Goal: Browse casually: Explore the website without a specific task or goal

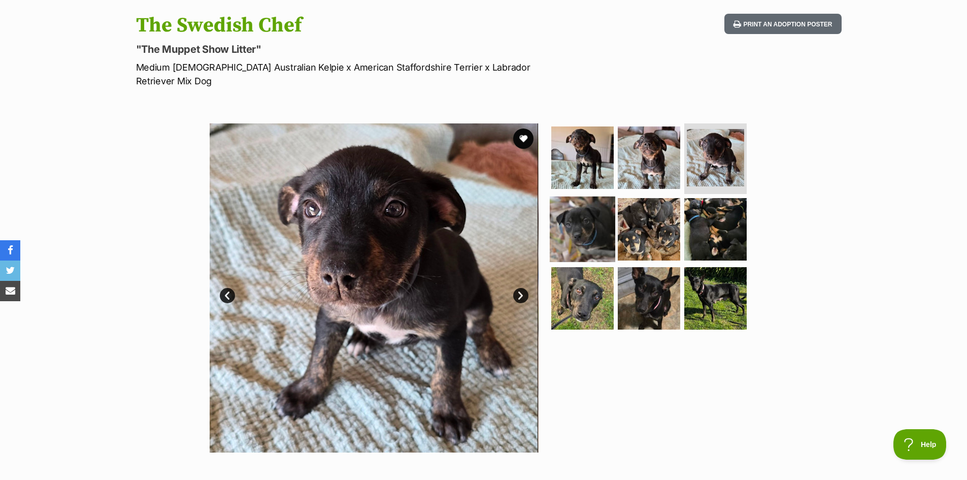
click at [570, 198] on img at bounding box center [582, 228] width 65 height 65
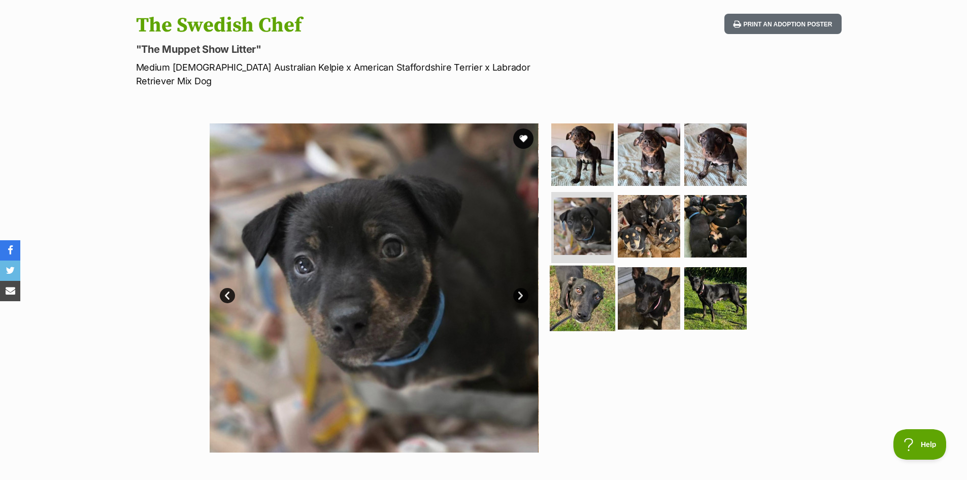
click at [575, 276] on img at bounding box center [582, 297] width 65 height 65
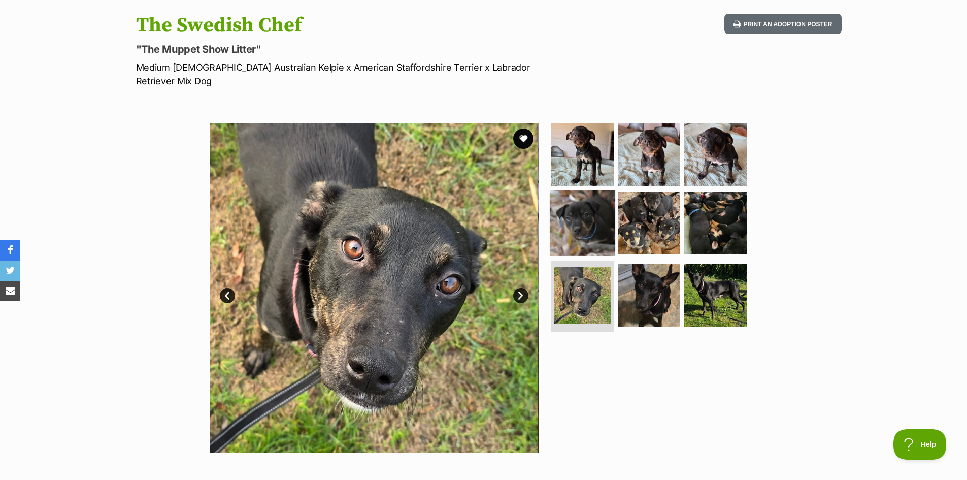
click at [569, 216] on img at bounding box center [582, 222] width 65 height 65
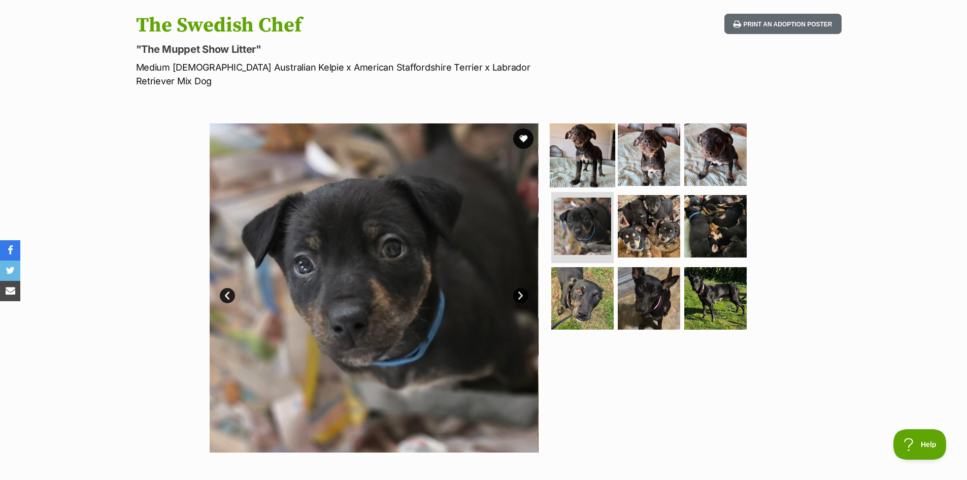
click at [586, 125] on img at bounding box center [582, 153] width 65 height 65
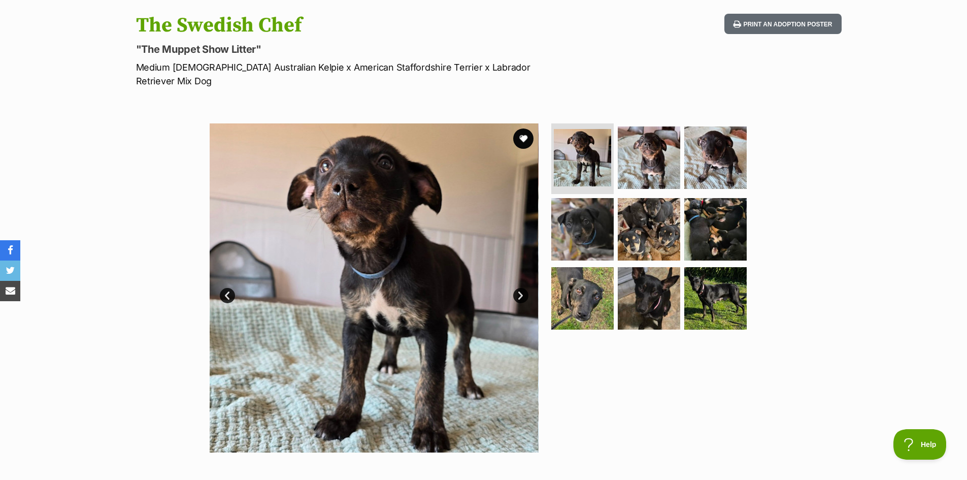
click at [521, 288] on link "Next" at bounding box center [520, 295] width 15 height 15
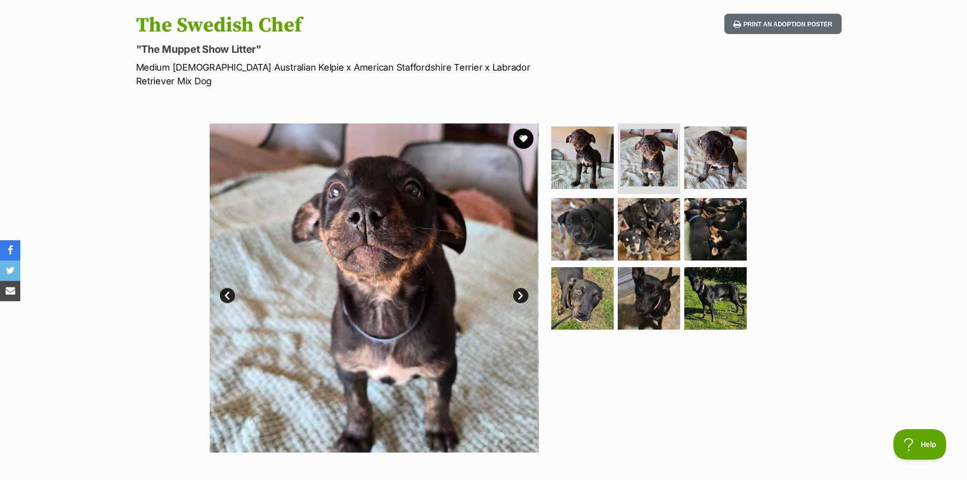
click at [227, 288] on link "Prev" at bounding box center [227, 295] width 15 height 15
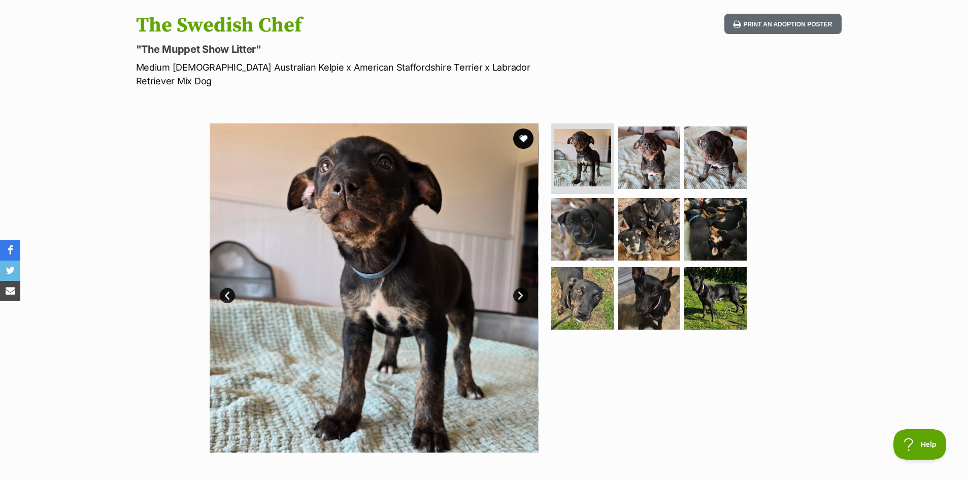
click at [229, 288] on link "Prev" at bounding box center [227, 295] width 15 height 15
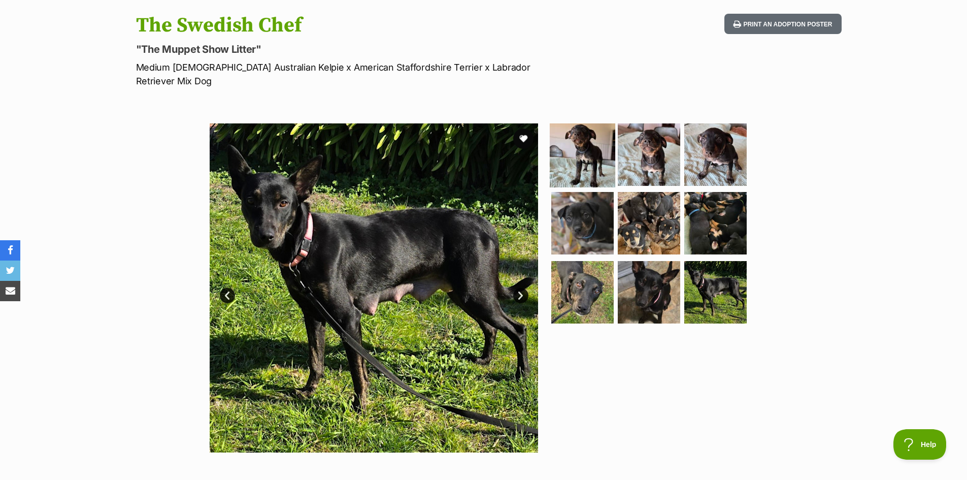
click at [571, 141] on img at bounding box center [582, 153] width 65 height 65
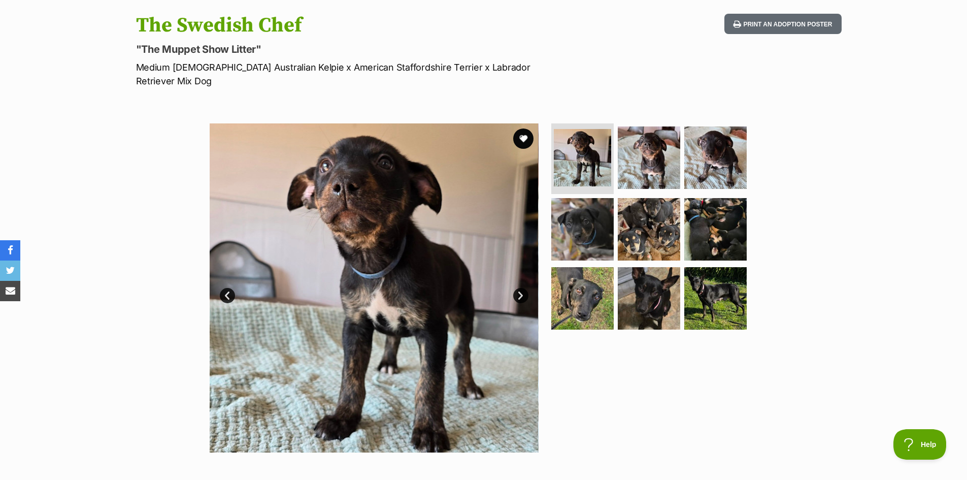
click at [523, 288] on link "Next" at bounding box center [520, 295] width 15 height 15
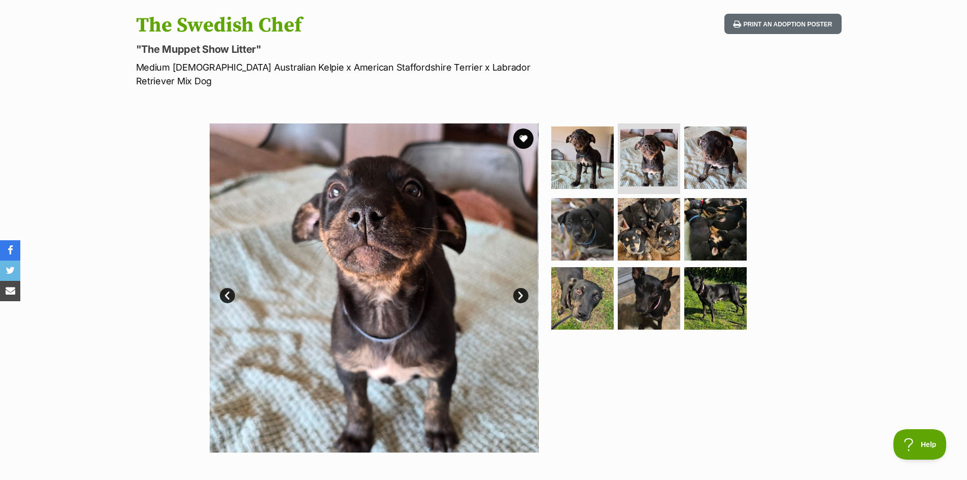
click at [523, 288] on link "Next" at bounding box center [520, 295] width 15 height 15
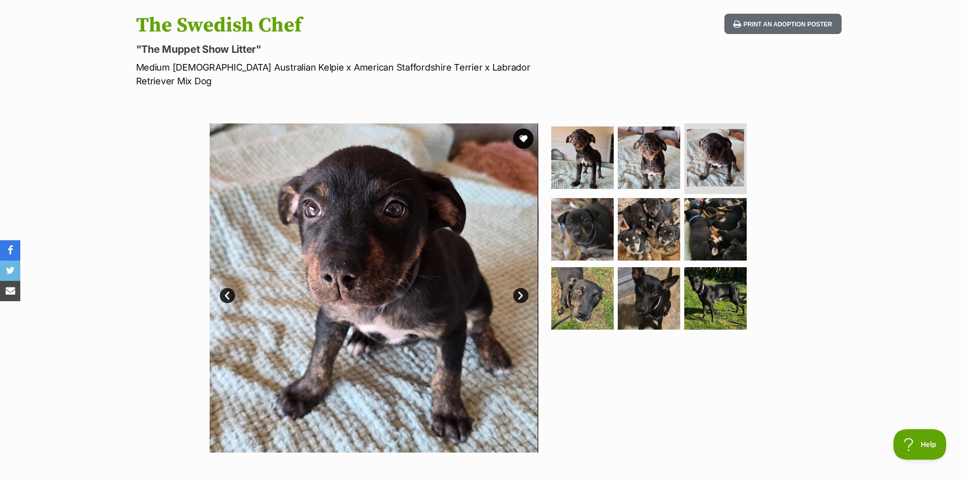
click at [523, 288] on link "Next" at bounding box center [520, 295] width 15 height 15
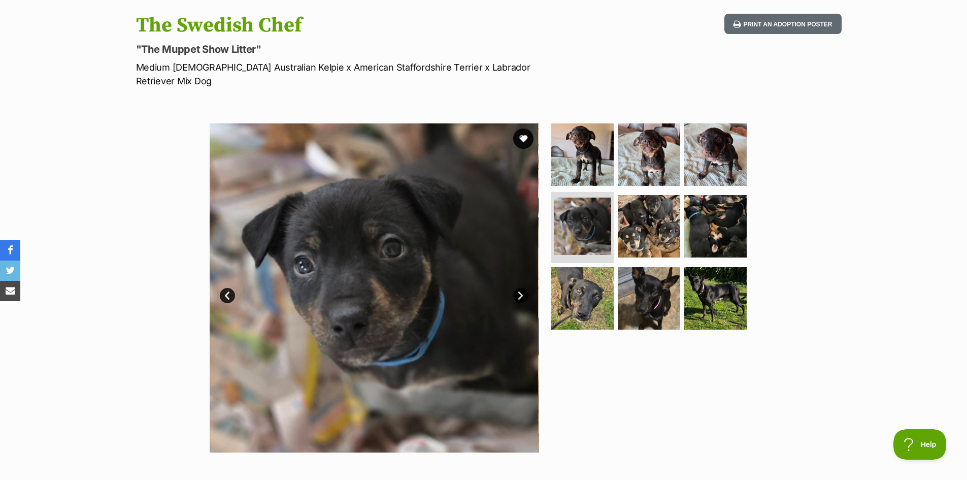
click at [523, 288] on link "Next" at bounding box center [520, 295] width 15 height 15
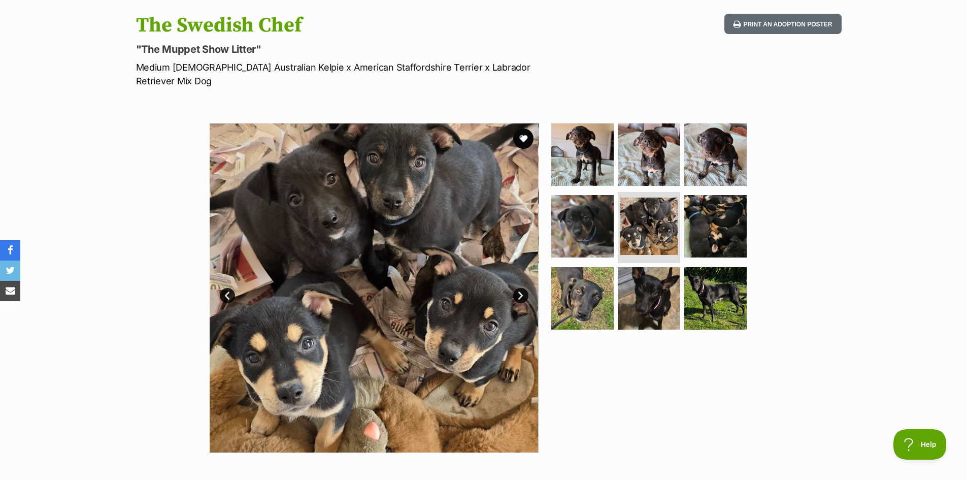
click at [232, 288] on link "Prev" at bounding box center [227, 295] width 15 height 15
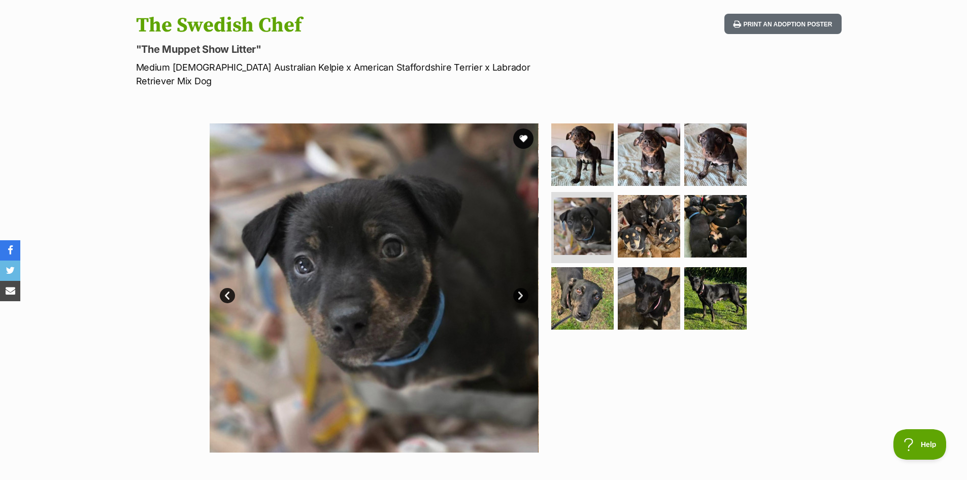
click at [524, 288] on link "Next" at bounding box center [520, 295] width 15 height 15
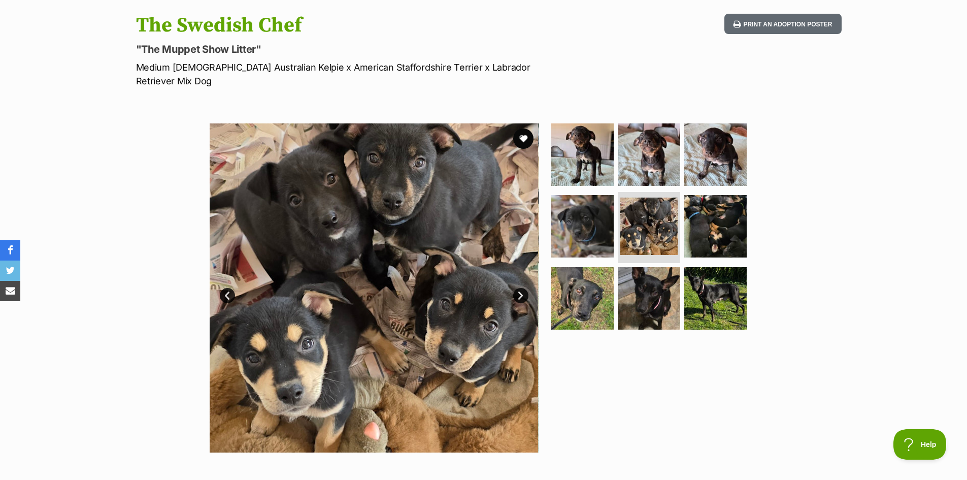
click at [524, 288] on link "Next" at bounding box center [520, 295] width 15 height 15
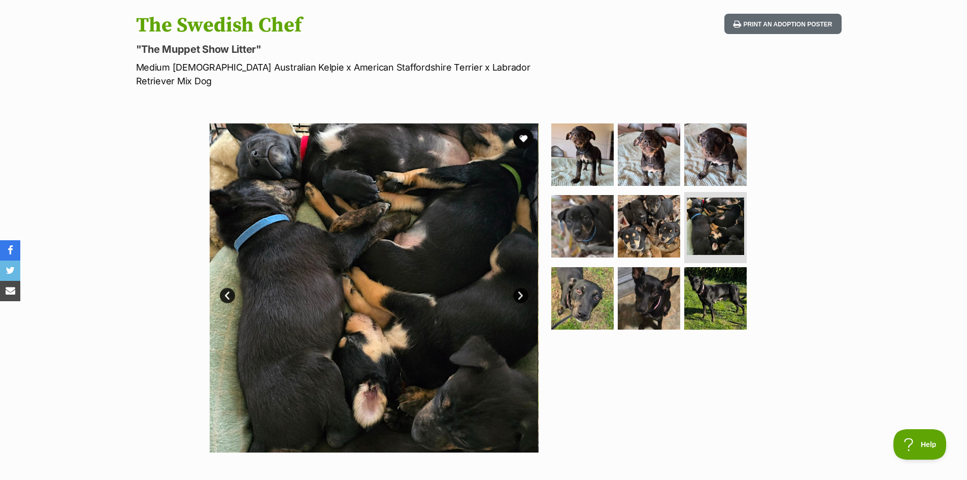
click at [524, 288] on link "Next" at bounding box center [520, 295] width 15 height 15
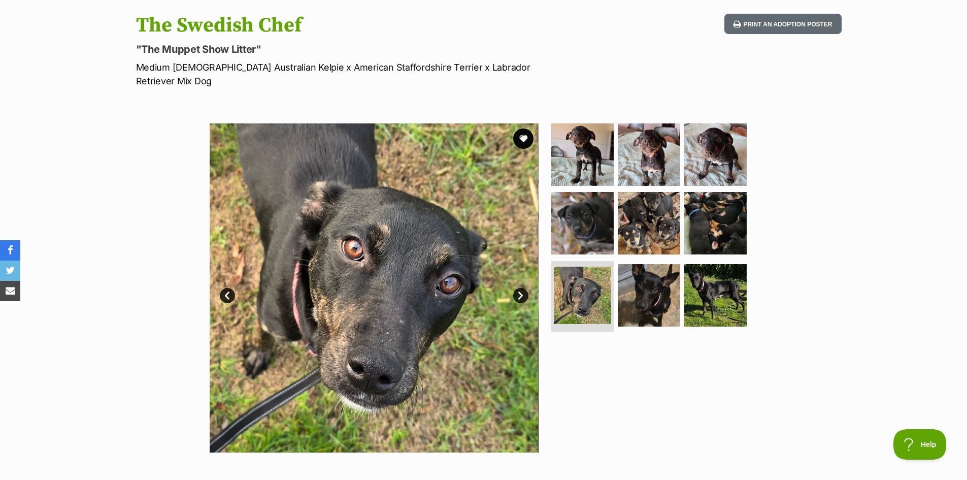
click at [524, 288] on link "Next" at bounding box center [520, 295] width 15 height 15
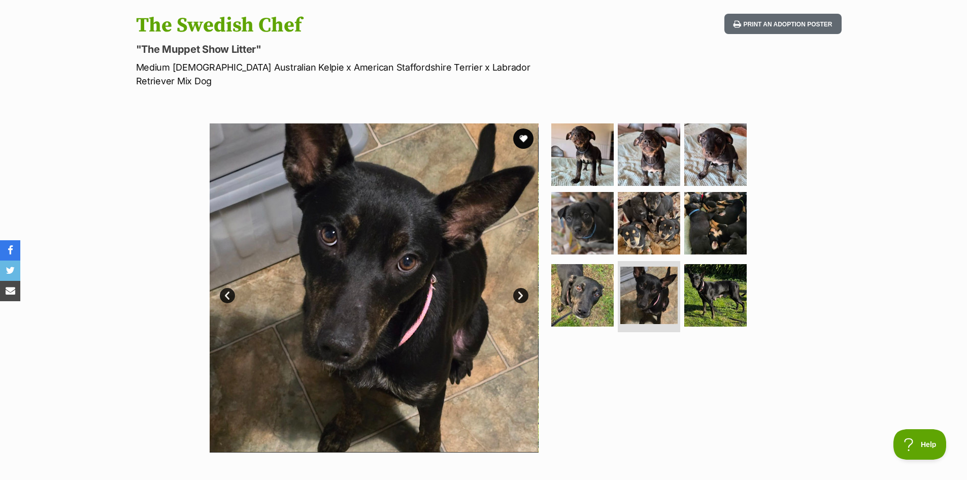
click at [524, 288] on link "Next" at bounding box center [520, 295] width 15 height 15
